Goal: Book appointment/travel/reservation

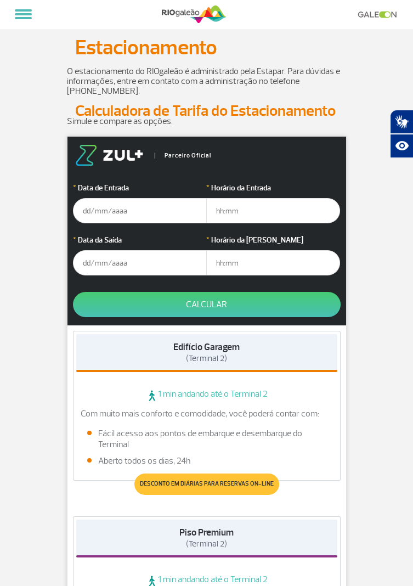
click at [143, 213] on input "text" at bounding box center [140, 210] width 134 height 25
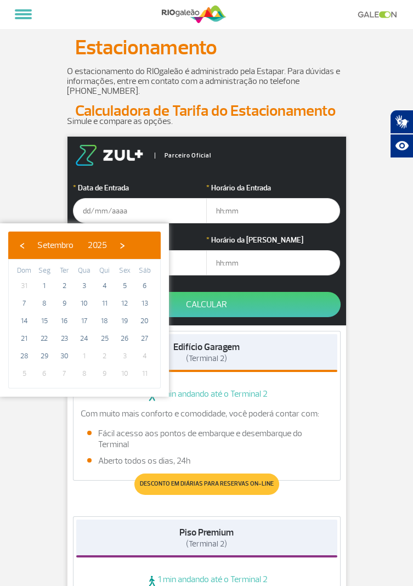
type input "[DATE]"
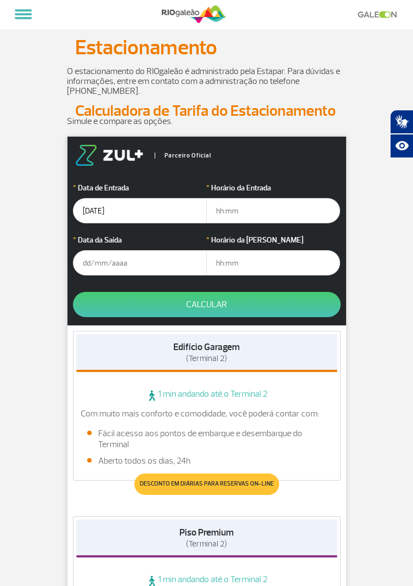
click at [290, 215] on input "text" at bounding box center [273, 210] width 134 height 25
type input "15:00"
click at [148, 266] on input "text" at bounding box center [140, 262] width 134 height 25
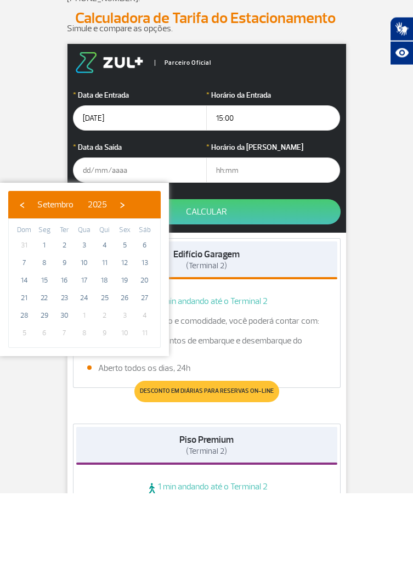
click at [153, 304] on div "‹ ​ Setembro ​ 2025 ​ ›" at bounding box center [84, 297] width 153 height 27
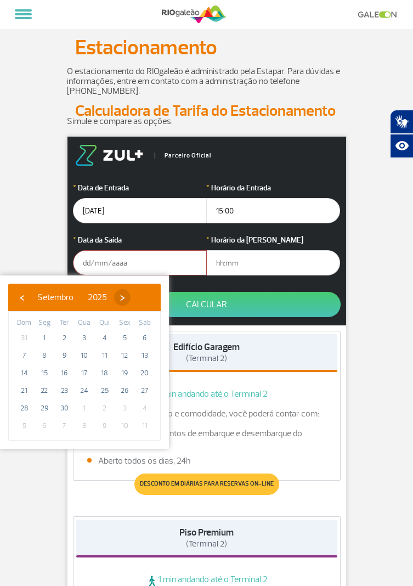
click at [131, 303] on span "›" at bounding box center [122, 297] width 16 height 16
type input "[DATE]"
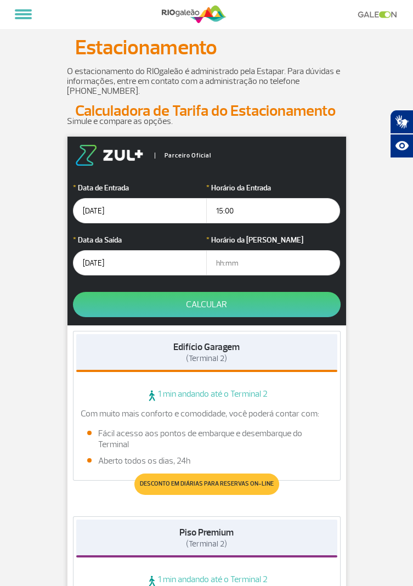
click at [268, 265] on input "text" at bounding box center [273, 262] width 134 height 25
type input "23:00"
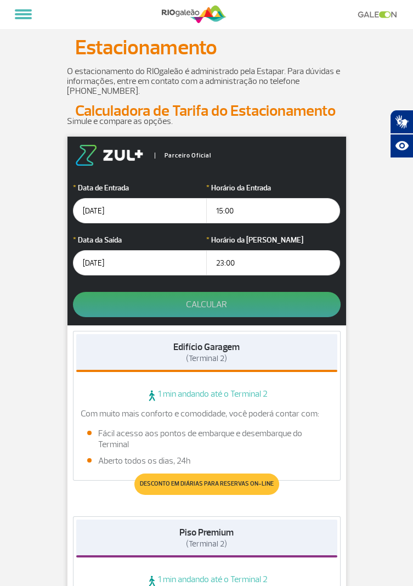
click at [284, 306] on button "Calcular" at bounding box center [207, 304] width 268 height 25
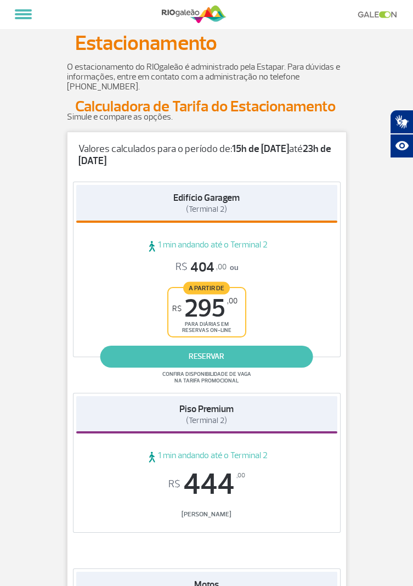
scroll to position [5, 0]
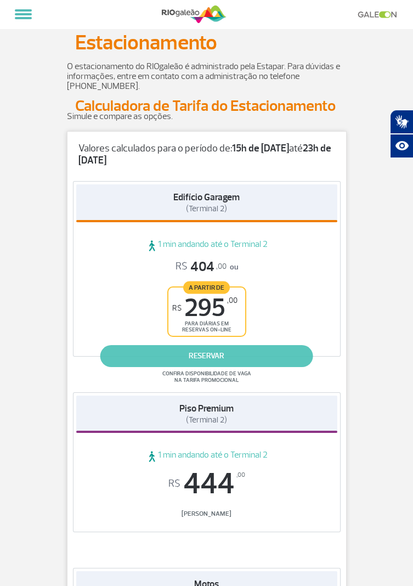
click at [234, 361] on link "reservar" at bounding box center [206, 356] width 213 height 22
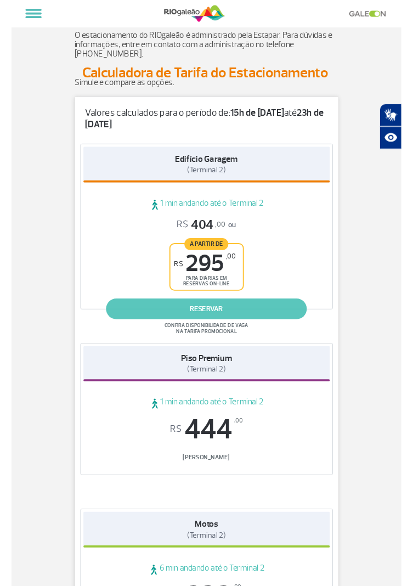
scroll to position [40, 0]
